Goal: Task Accomplishment & Management: Manage account settings

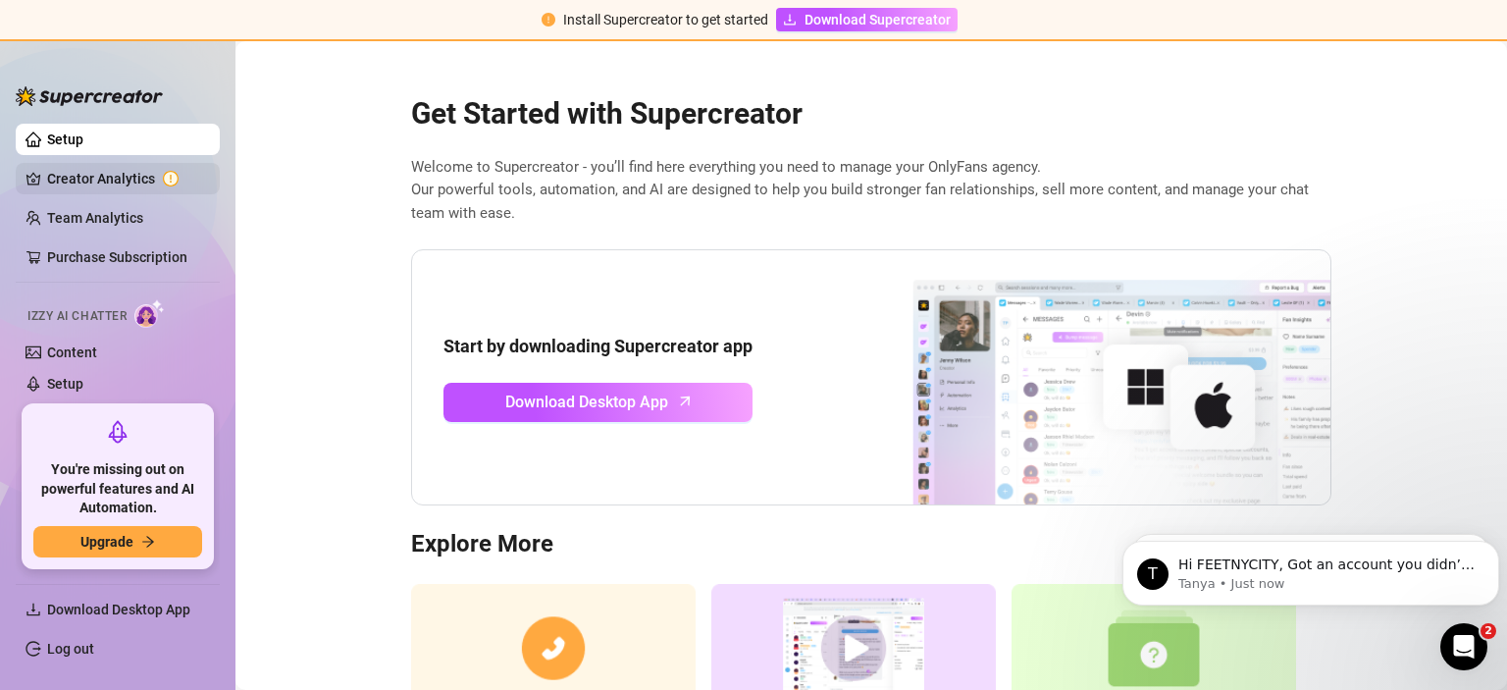
click at [93, 186] on link "Creator Analytics" at bounding box center [125, 178] width 157 height 31
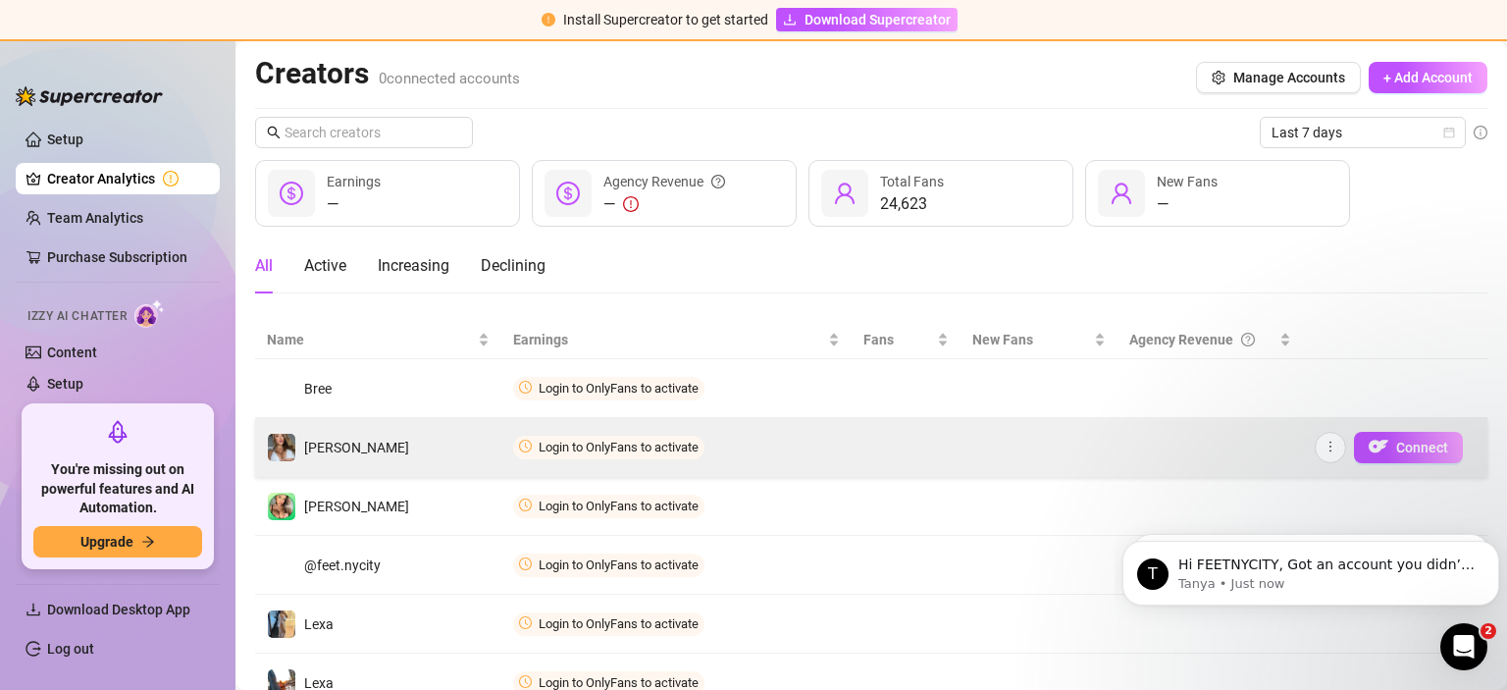
scroll to position [80, 0]
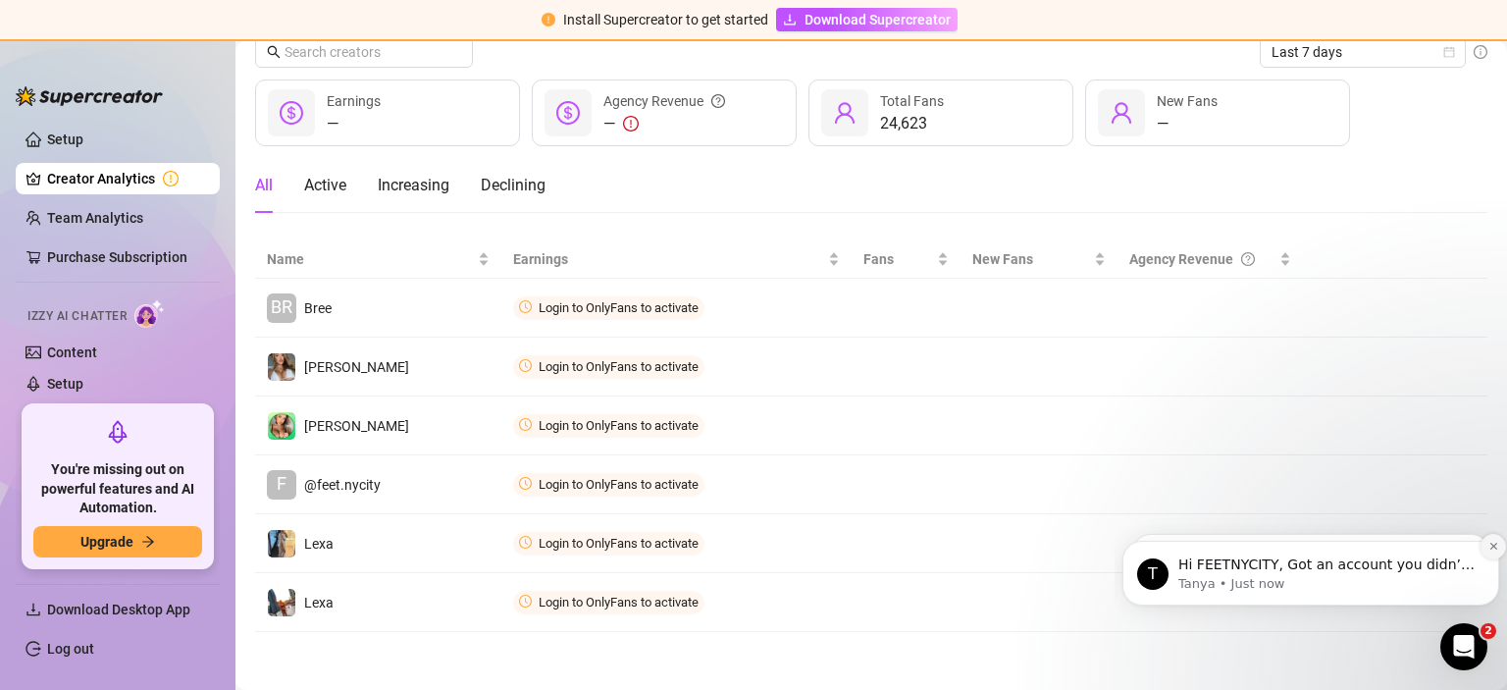
click at [1492, 551] on icon "Dismiss notification" at bounding box center [1494, 546] width 11 height 11
click at [1490, 554] on button "Dismiss notification" at bounding box center [1494, 547] width 26 height 26
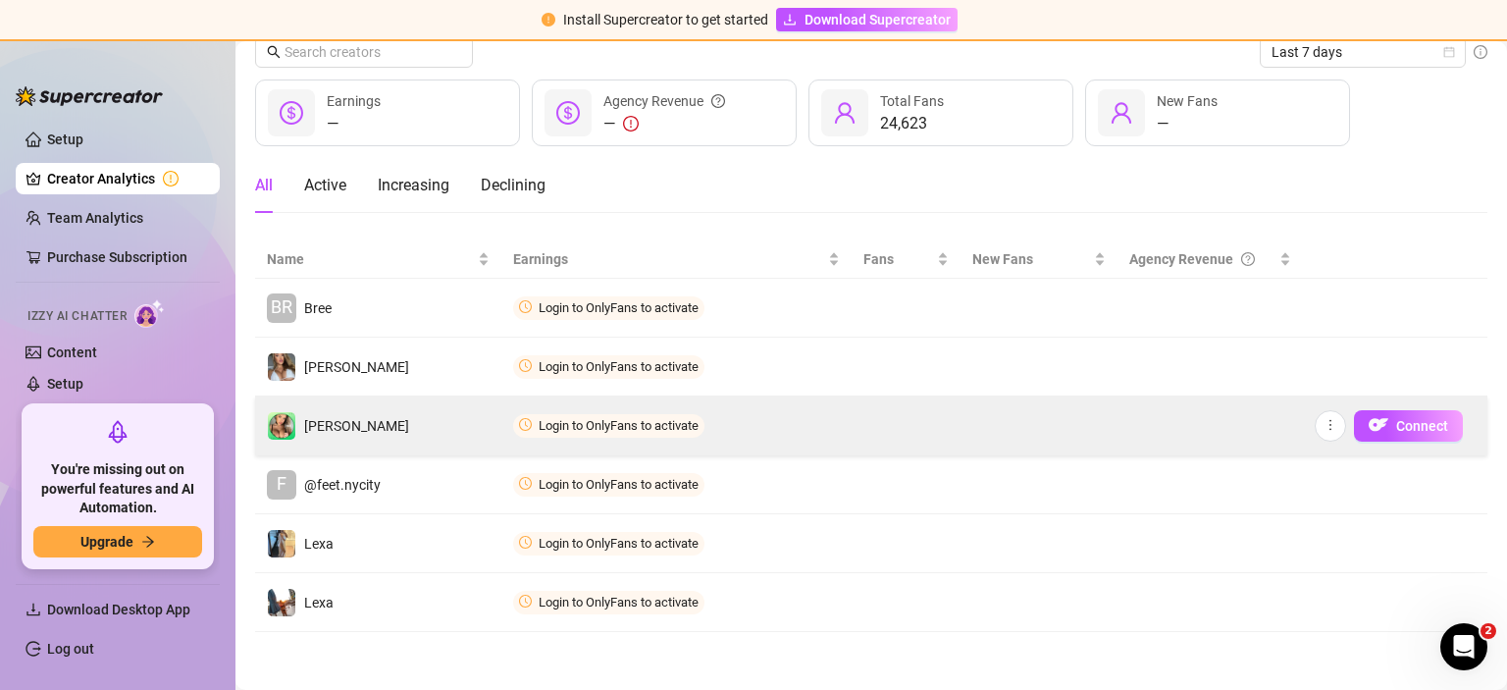
scroll to position [0, 0]
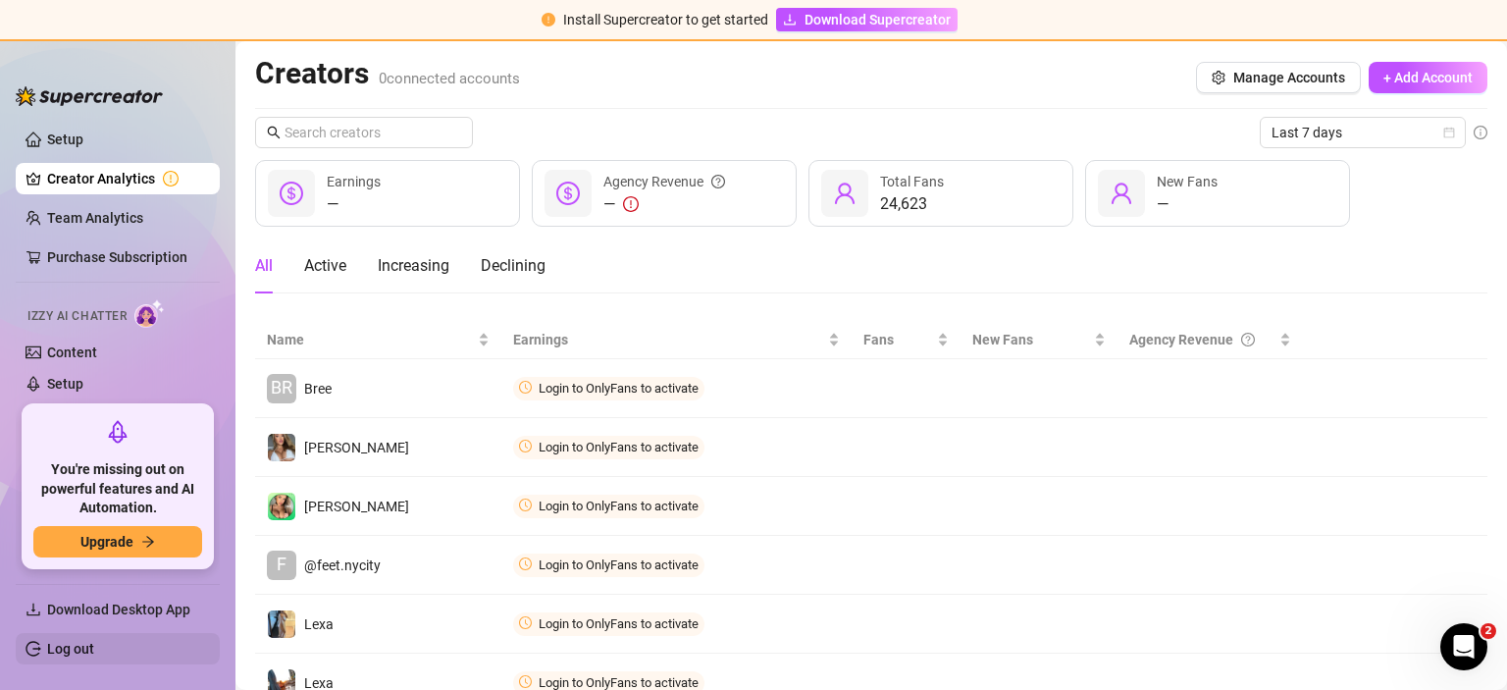
click at [94, 641] on link "Log out" at bounding box center [70, 649] width 47 height 16
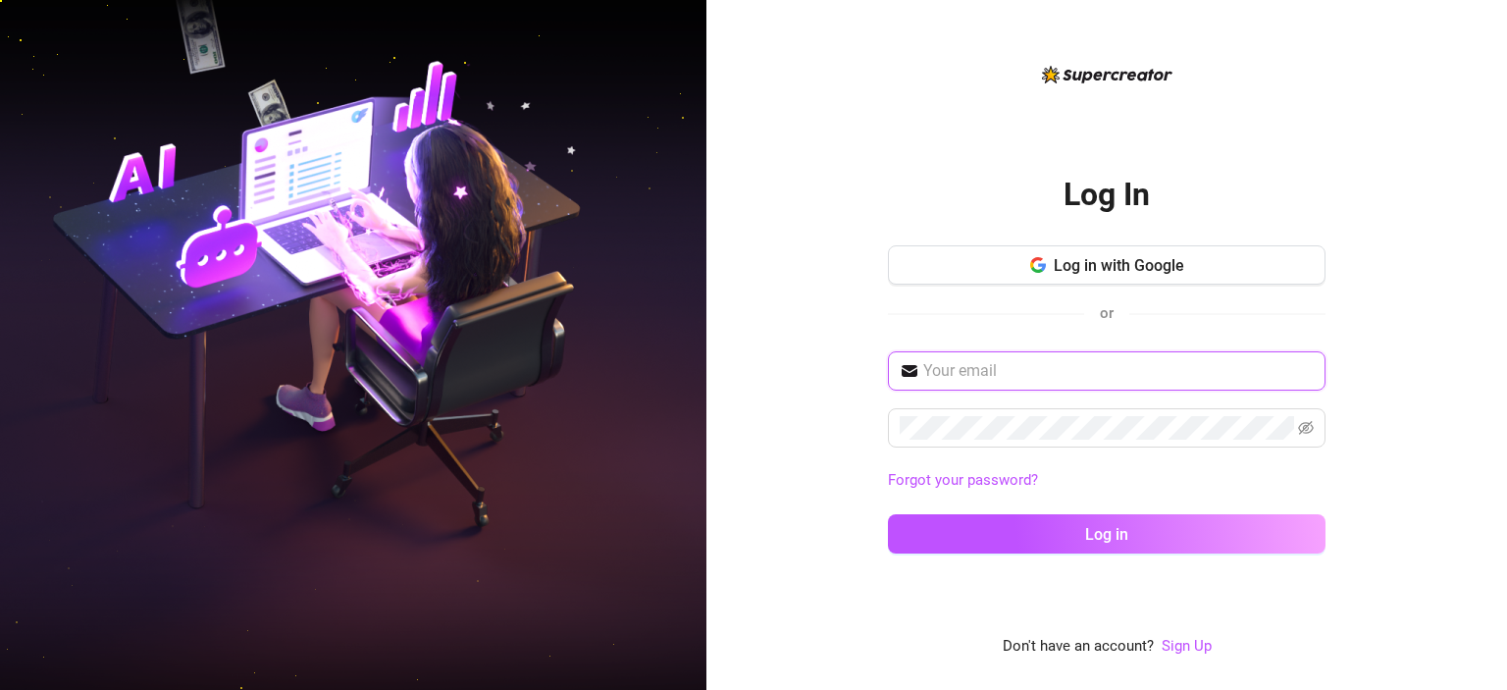
click at [999, 371] on input "text" at bounding box center [1119, 371] width 391 height 24
paste input "[EMAIL_ADDRESS][DOMAIN_NAME]"
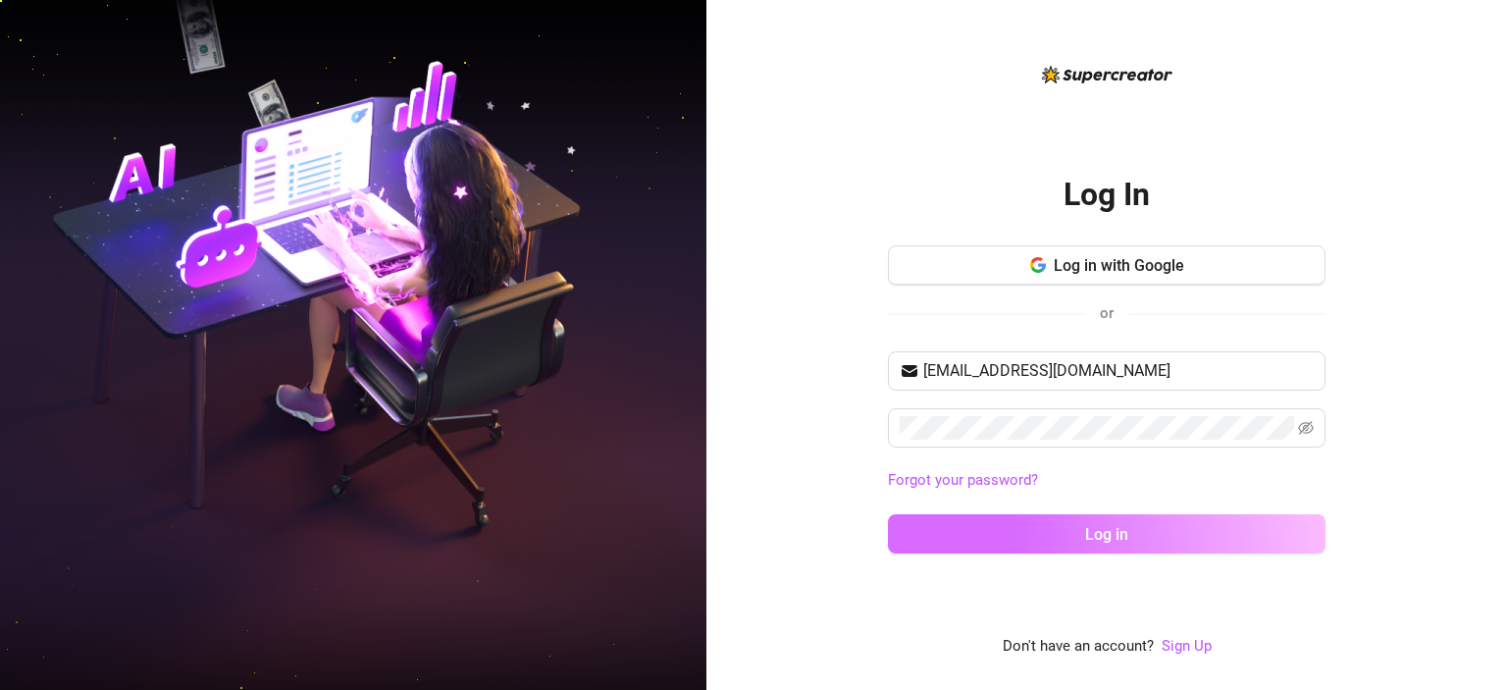
click at [1088, 522] on button "Log in" at bounding box center [1107, 533] width 438 height 39
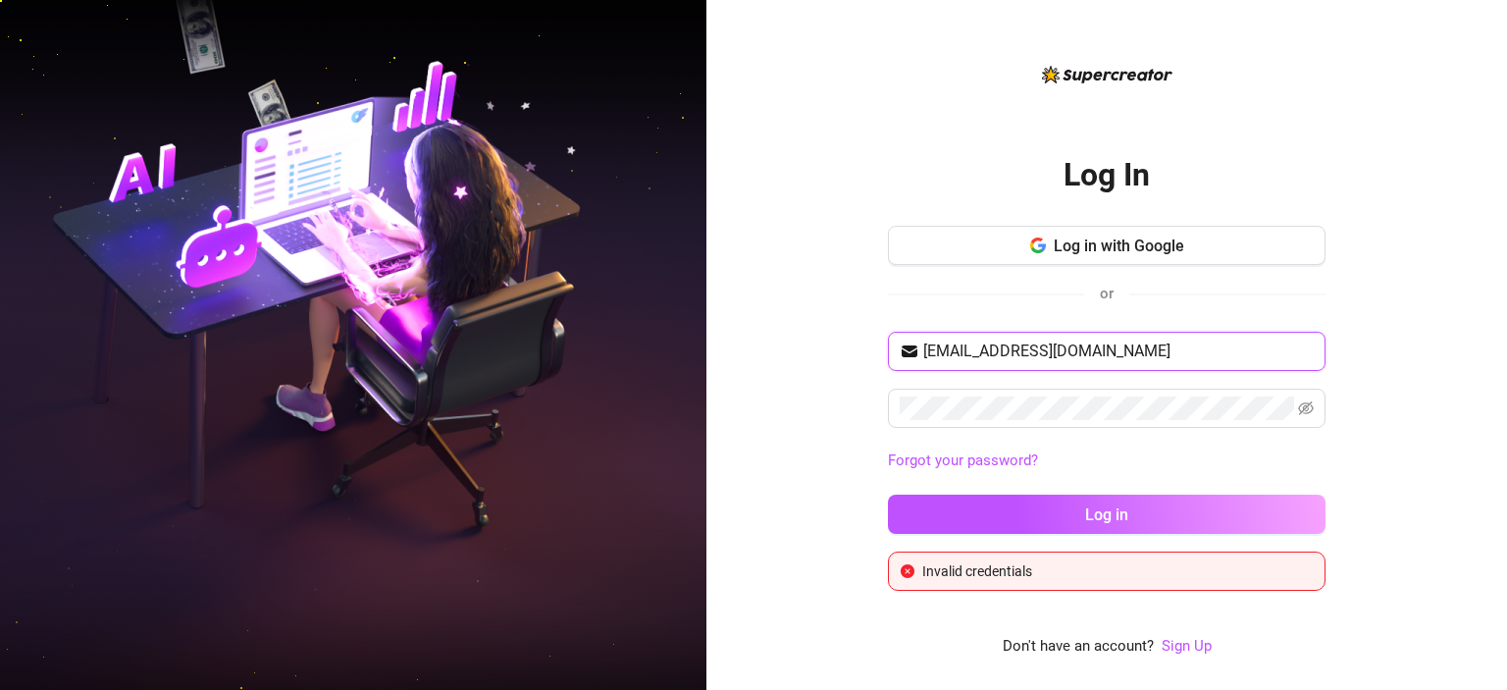
click at [1051, 353] on input "[EMAIL_ADDRESS][DOMAIN_NAME]" at bounding box center [1119, 352] width 391 height 24
paste input "gglmediagroup"
type input "[EMAIL_ADDRESS][DOMAIN_NAME]"
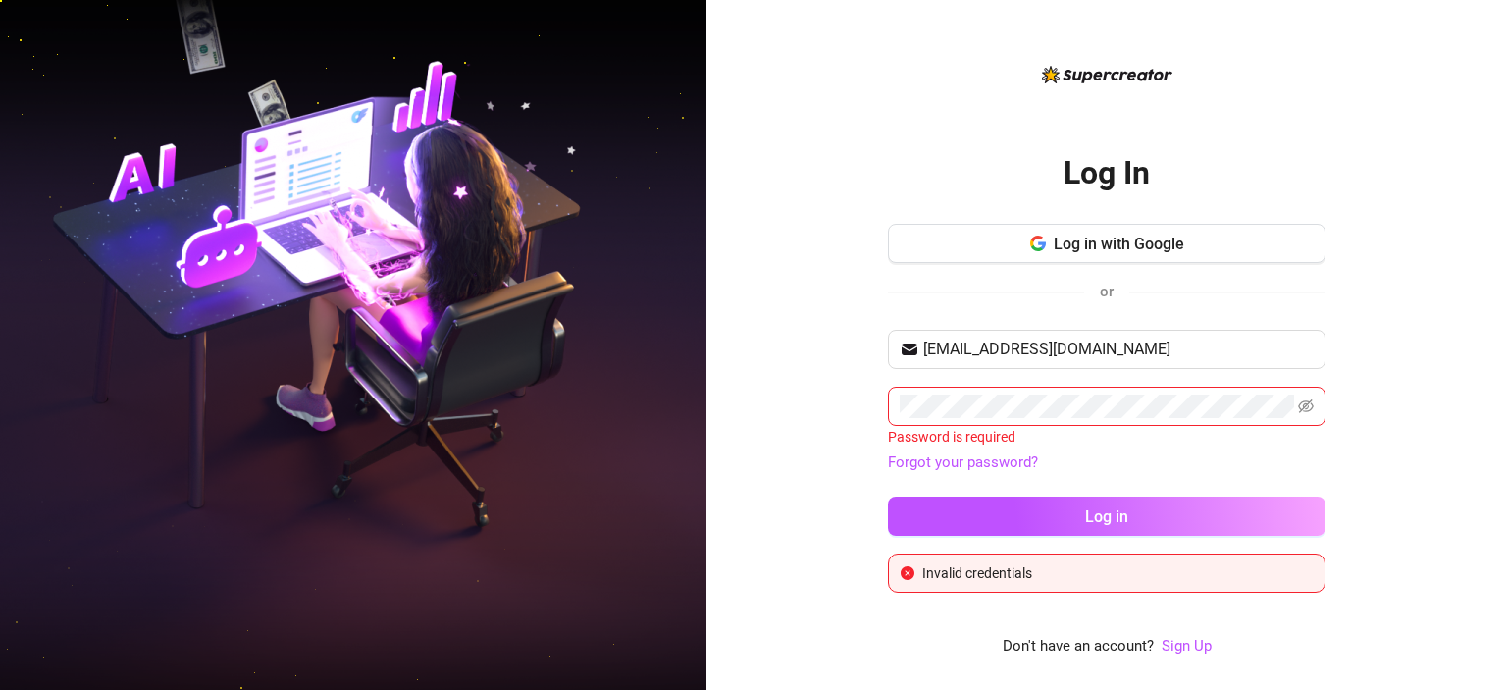
click at [809, 449] on div "Log In Log in with Google or [EMAIL_ADDRESS][DOMAIN_NAME] Password is required …" at bounding box center [1107, 345] width 801 height 690
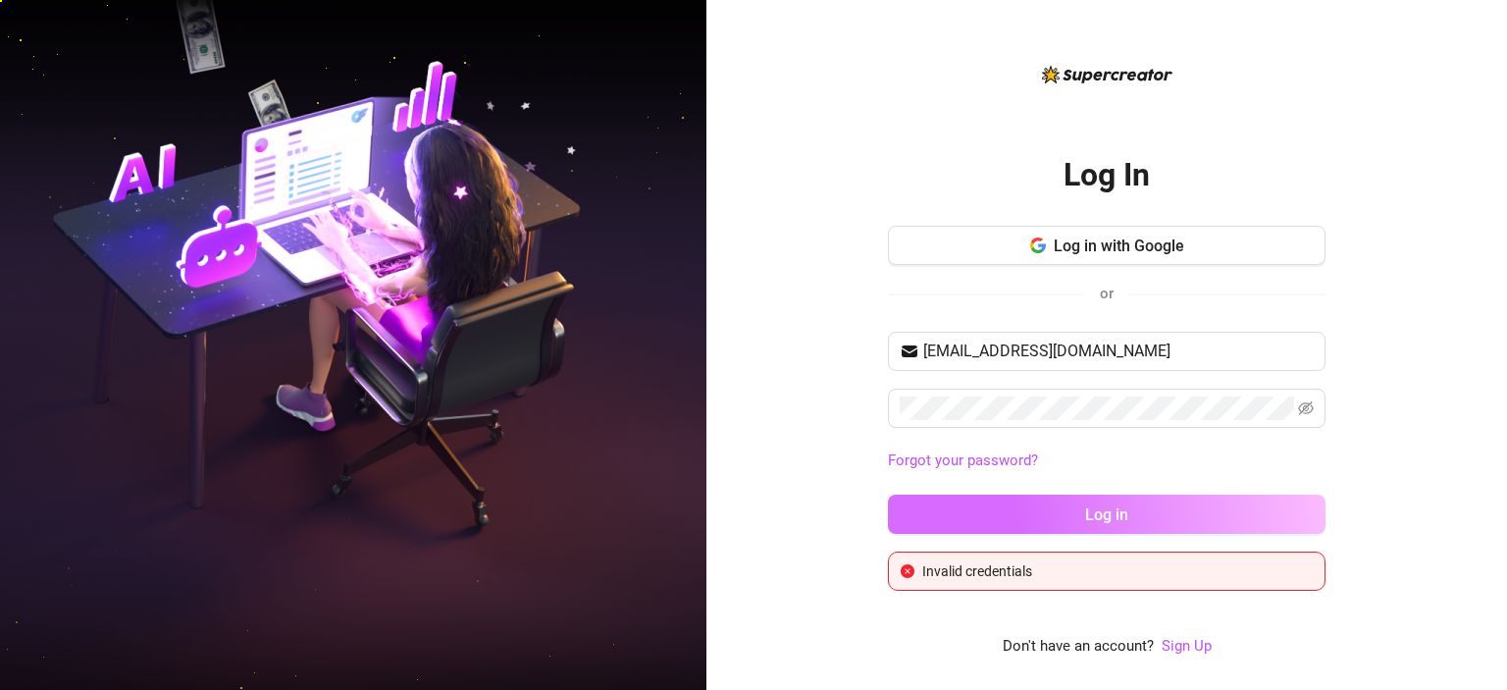
click at [1102, 516] on span "Log in" at bounding box center [1106, 514] width 43 height 19
